Goal: Navigation & Orientation: Understand site structure

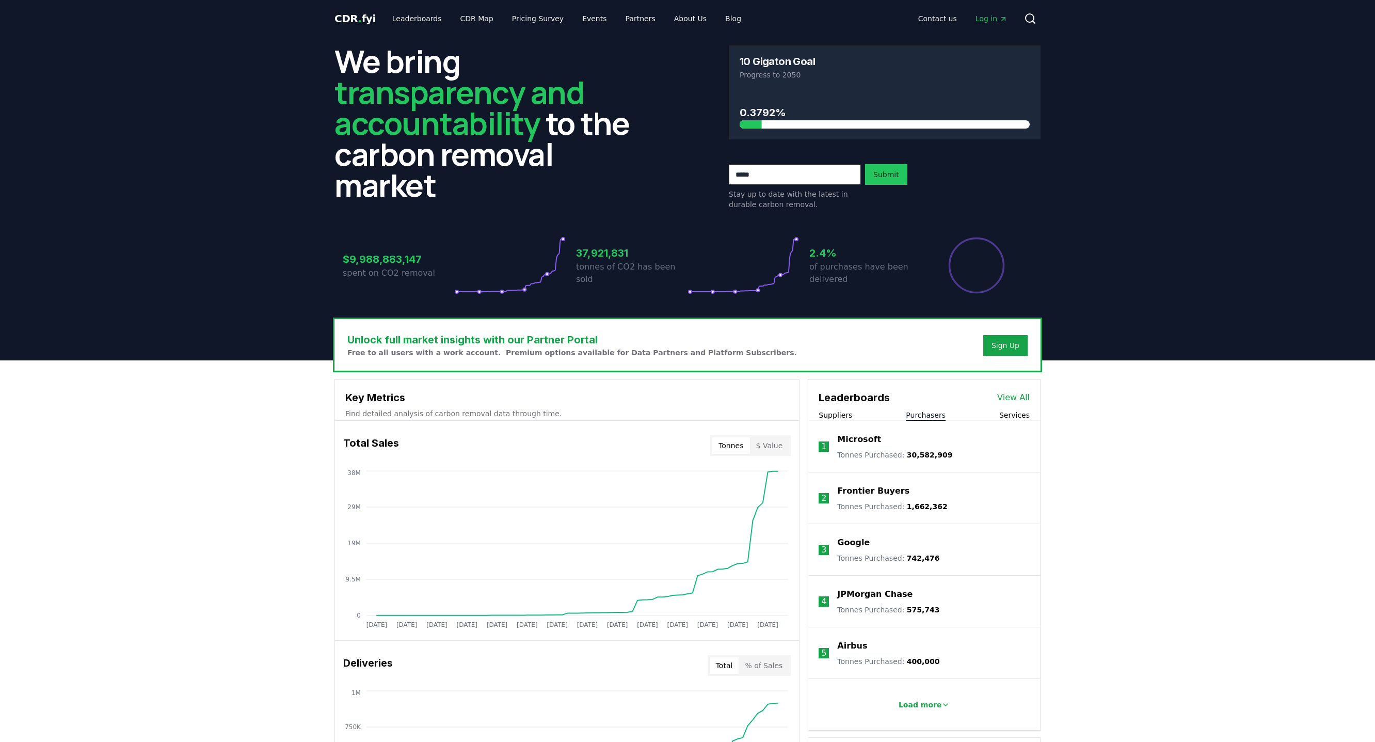
click at [928, 417] on button "Purchasers" at bounding box center [926, 415] width 40 height 10
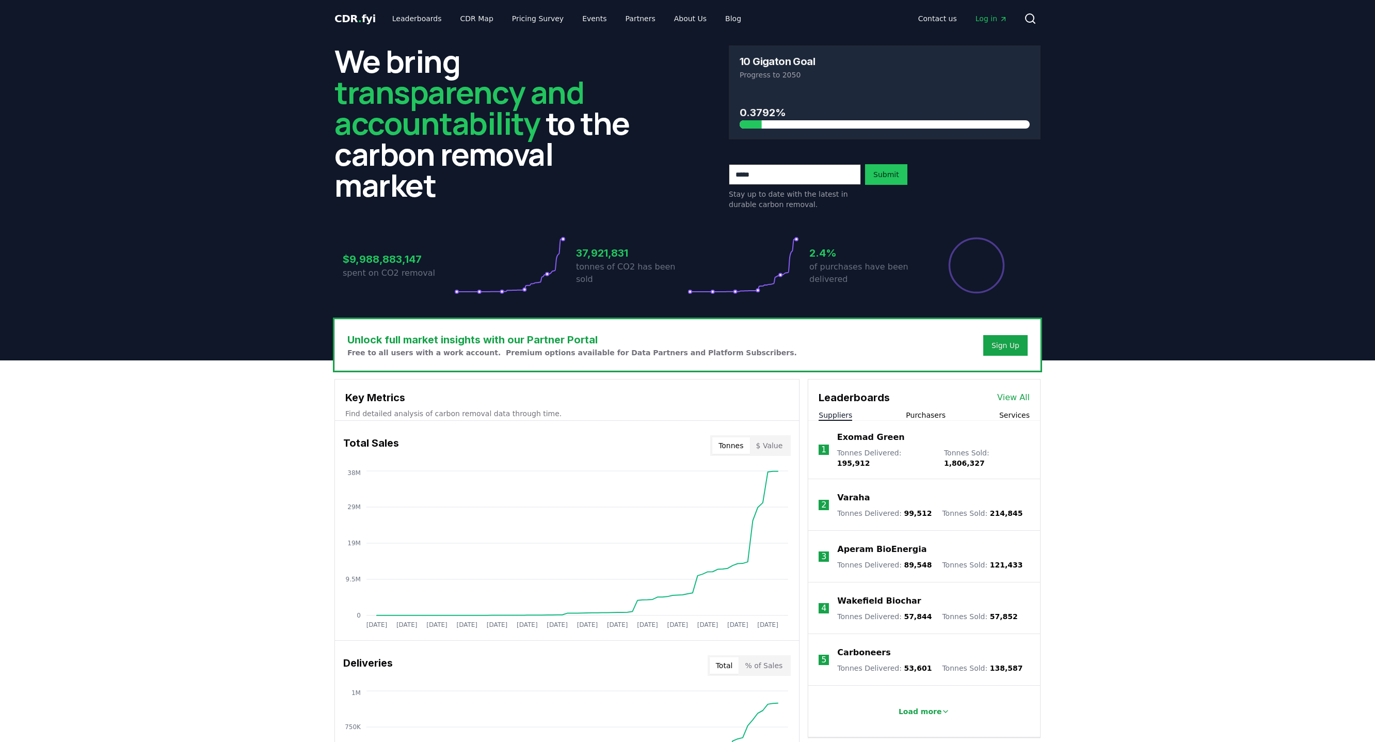
click at [838, 416] on button "Suppliers" at bounding box center [836, 415] width 34 height 10
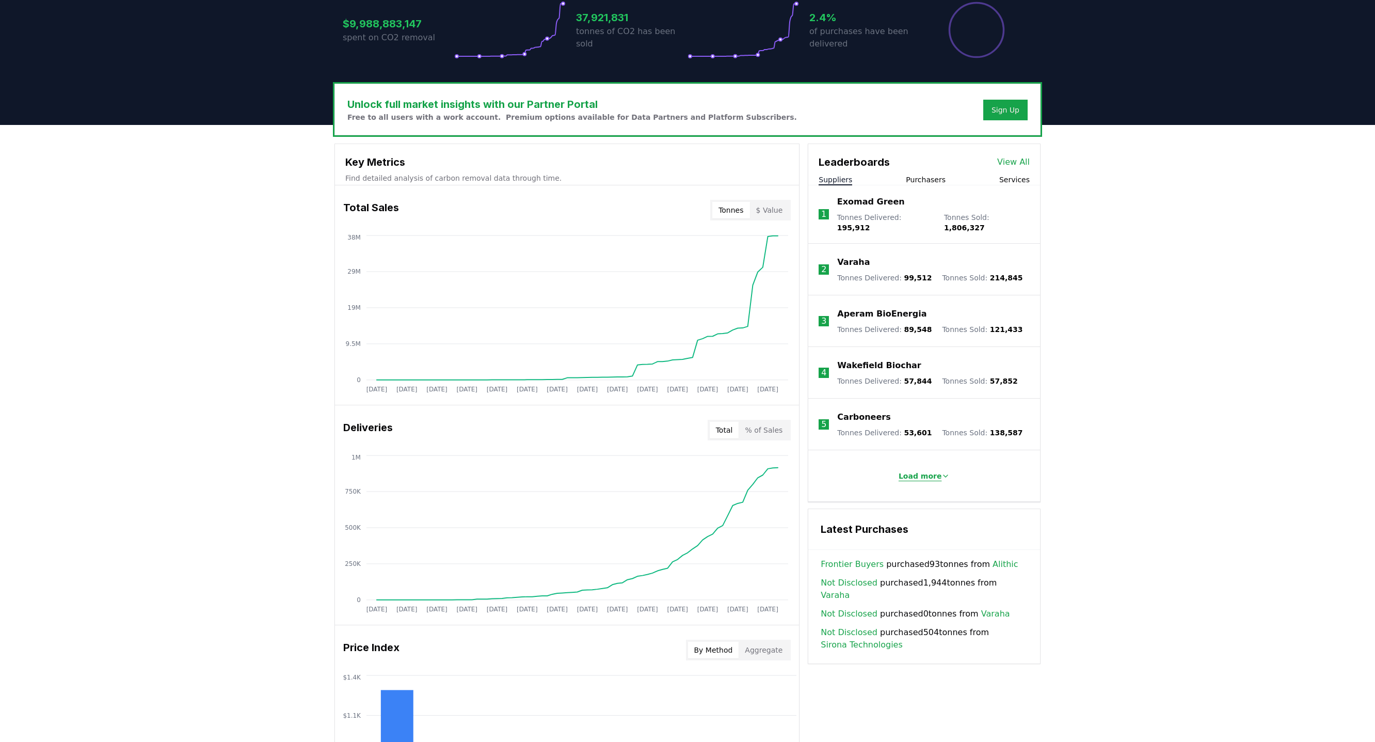
click at [923, 471] on p "Load more" at bounding box center [920, 476] width 43 height 10
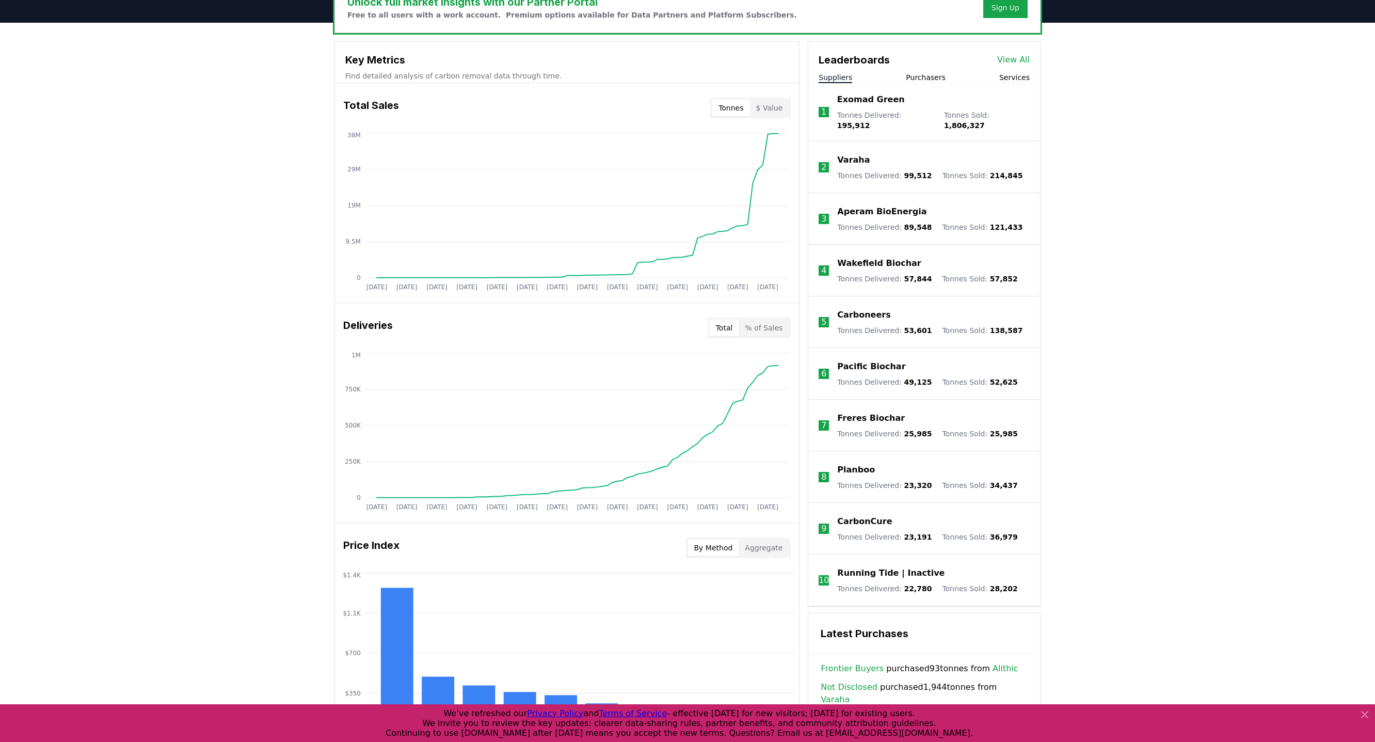
scroll to position [0, 0]
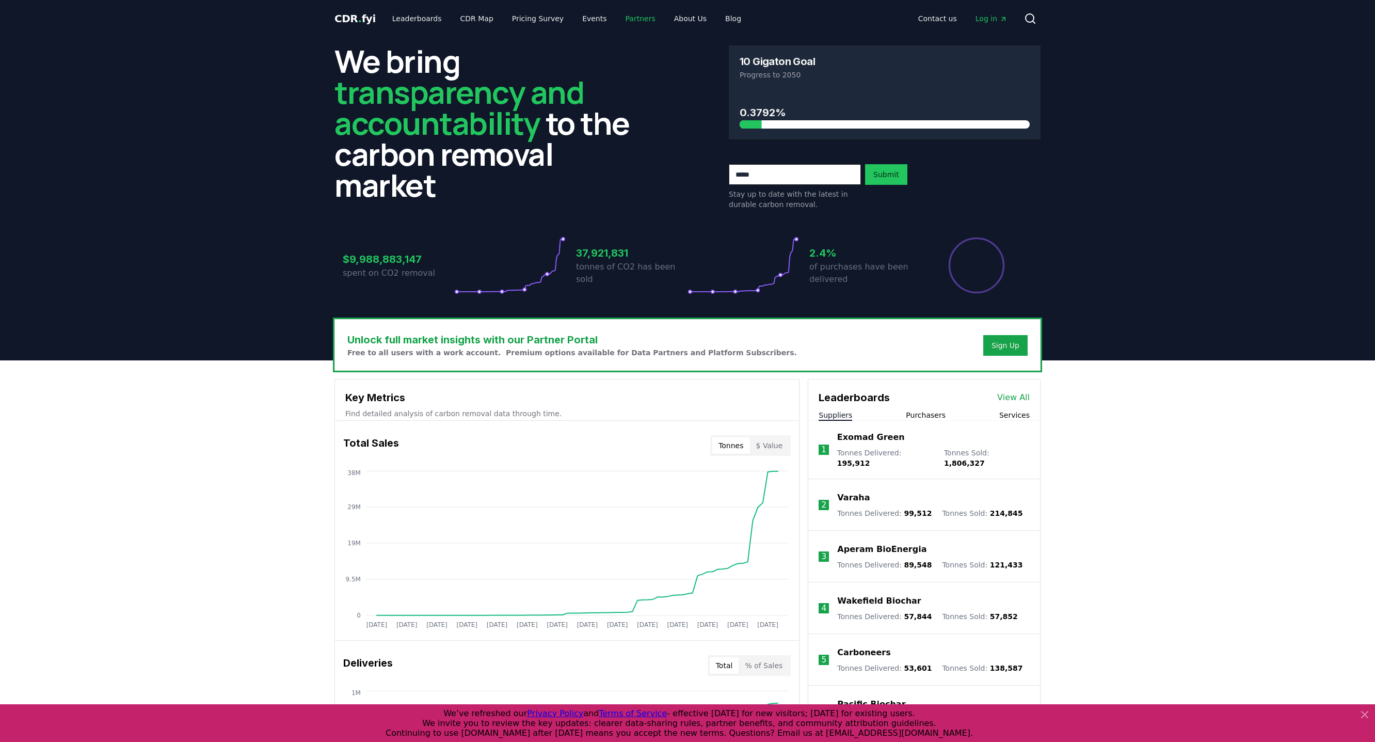
click at [632, 18] on link "Partners" at bounding box center [640, 18] width 46 height 19
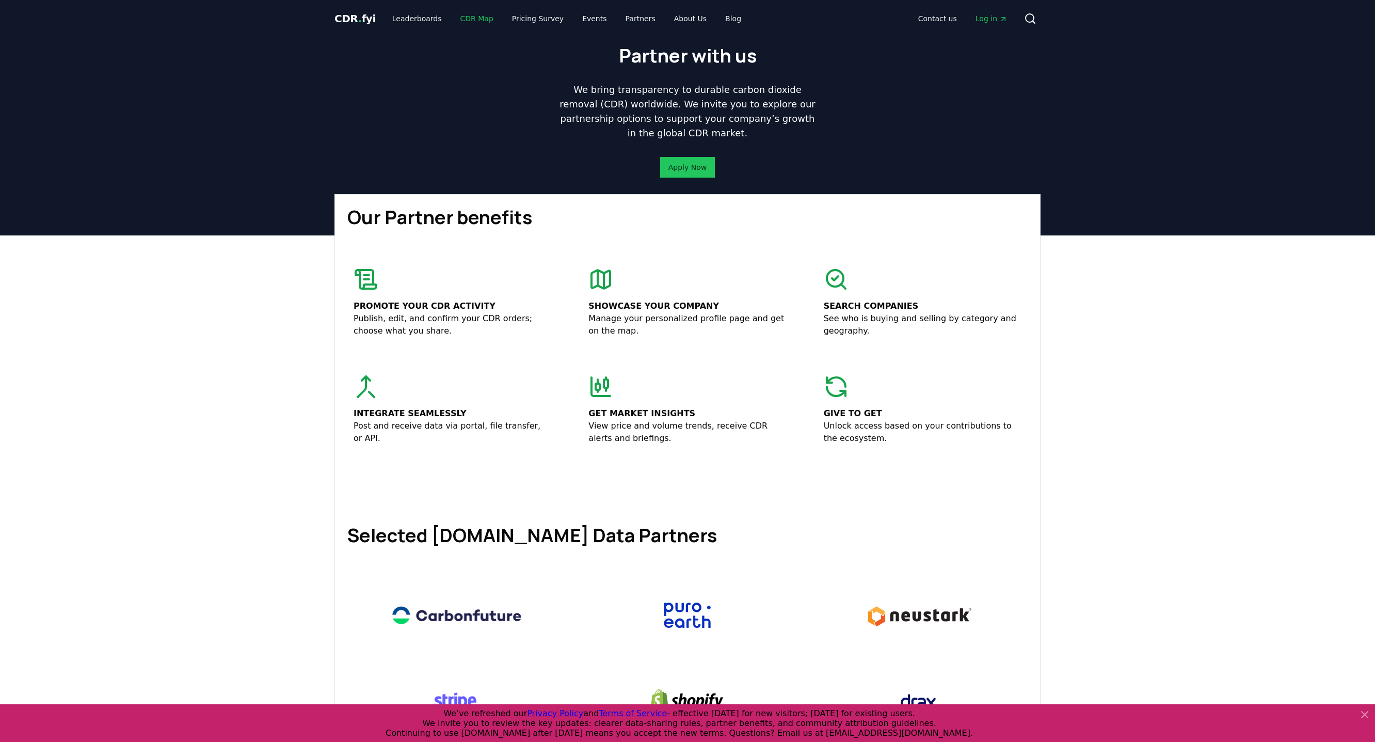
click at [468, 16] on link "CDR Map" at bounding box center [477, 18] width 50 height 19
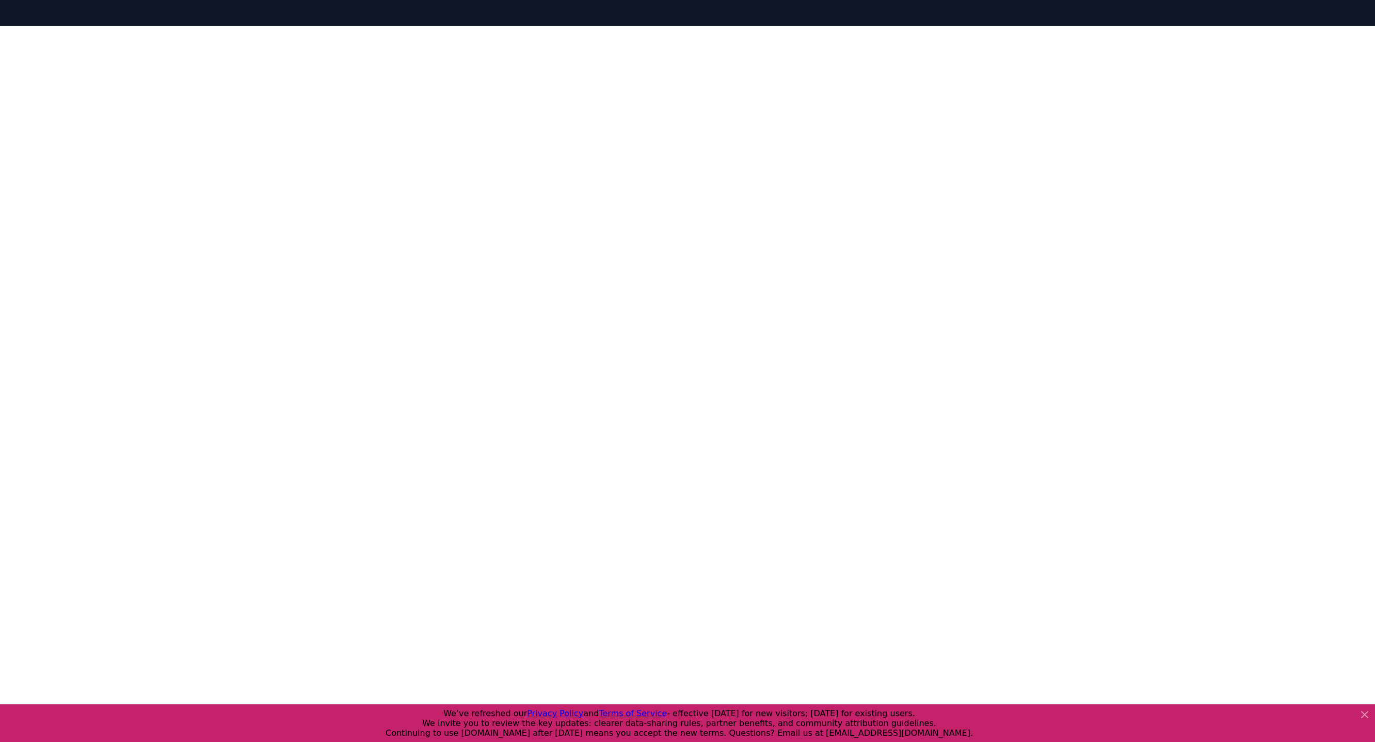
scroll to position [98, 0]
